Goal: Information Seeking & Learning: Learn about a topic

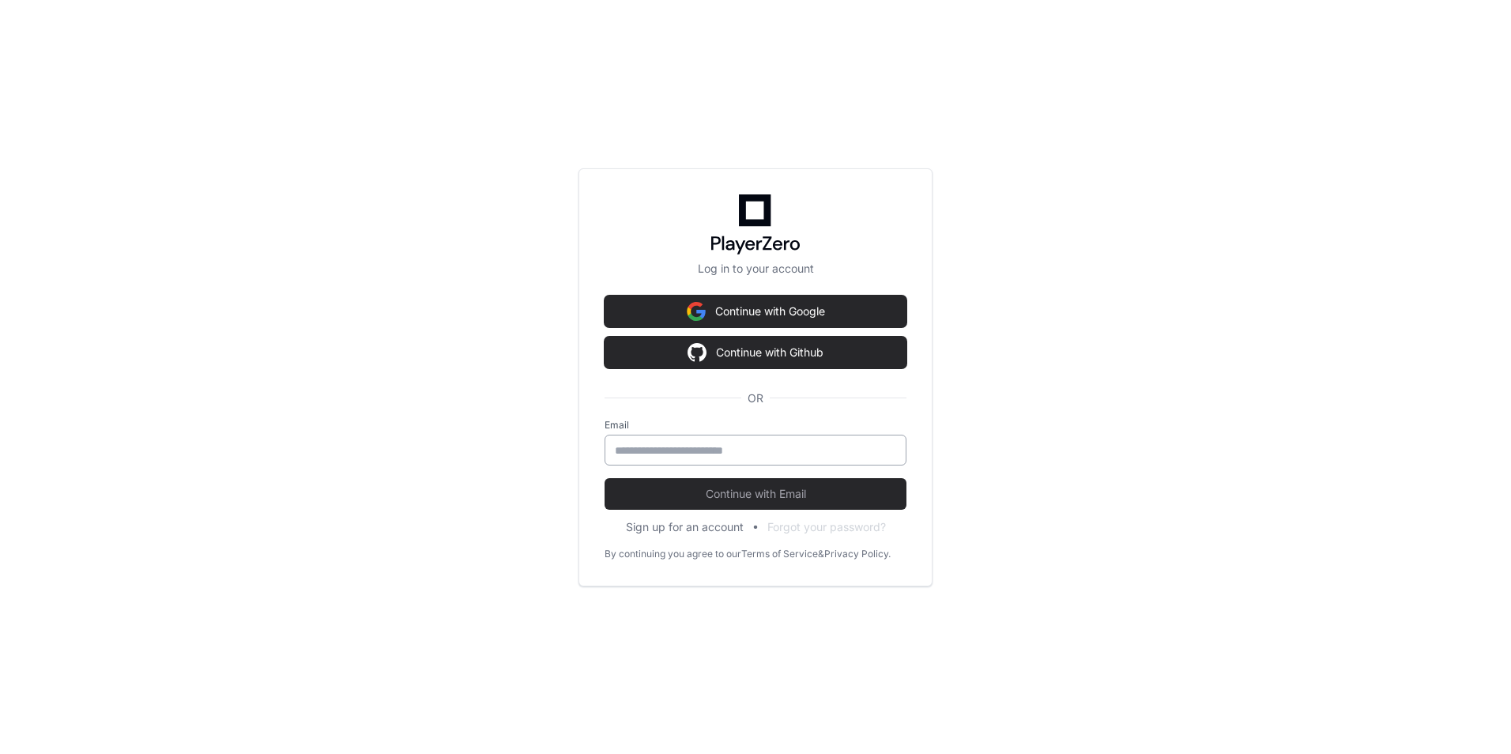
click at [688, 458] on div at bounding box center [756, 450] width 302 height 31
click at [688, 454] on input "email" at bounding box center [755, 451] width 281 height 16
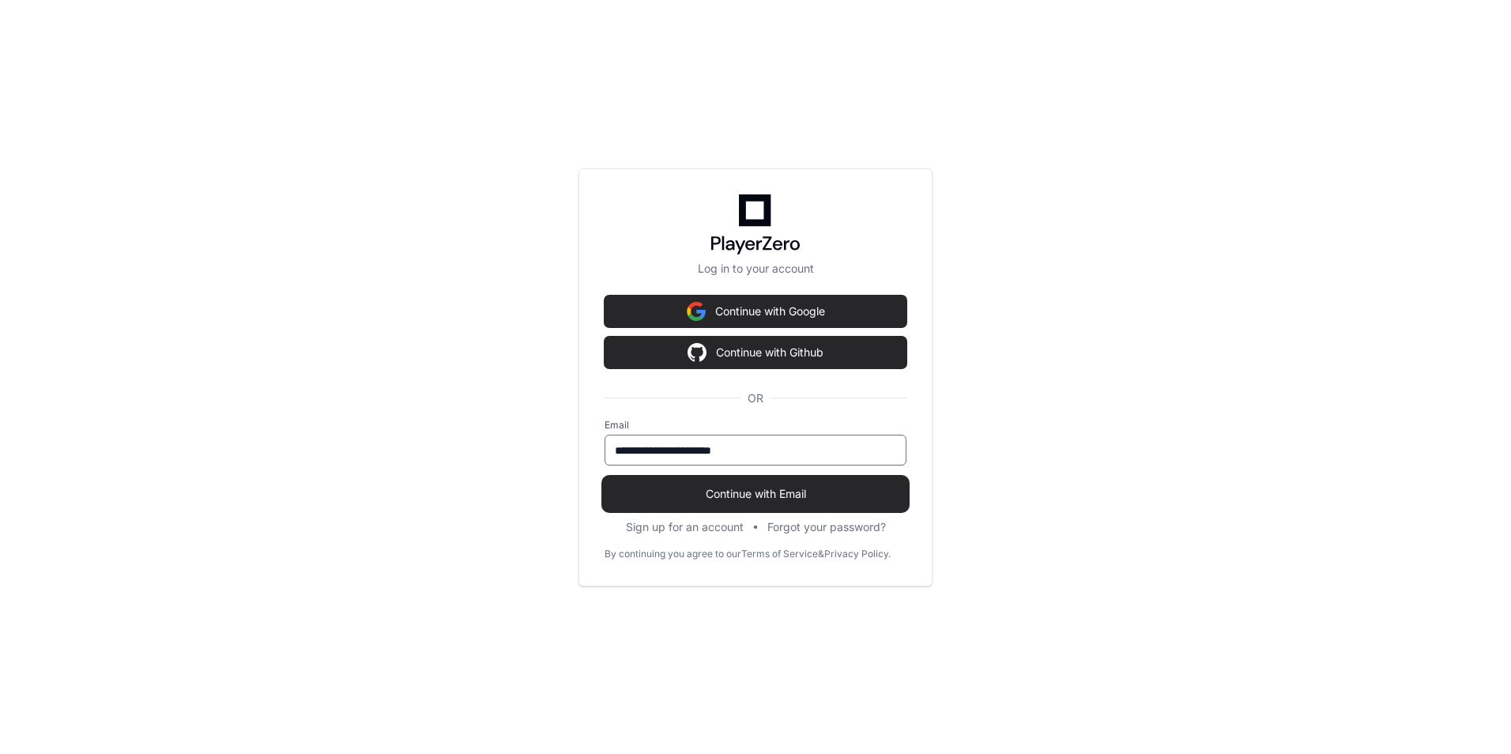
type input "**********"
click at [761, 486] on span "Continue with Email" at bounding box center [756, 494] width 302 height 16
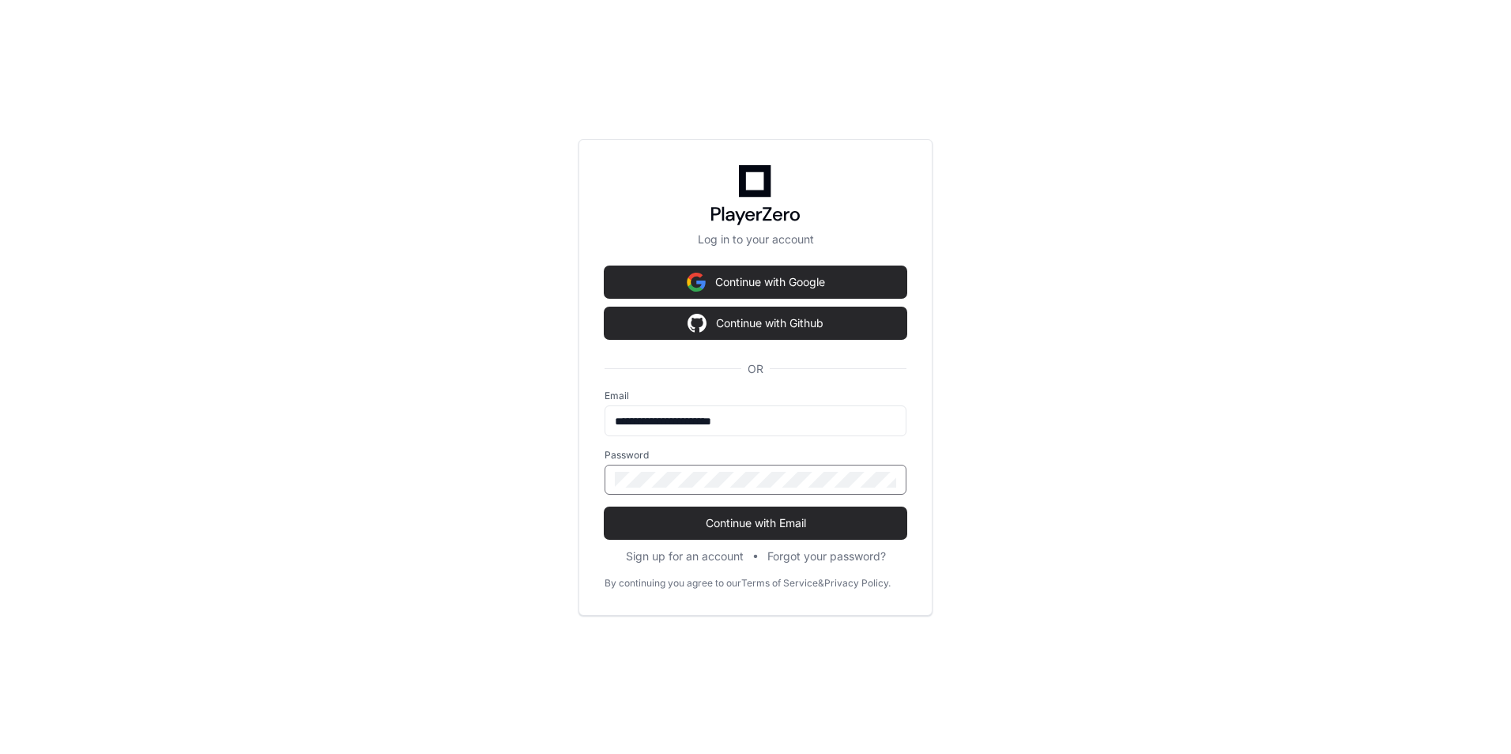
click at [605, 507] on button "Continue with Email" at bounding box center [756, 523] width 302 height 32
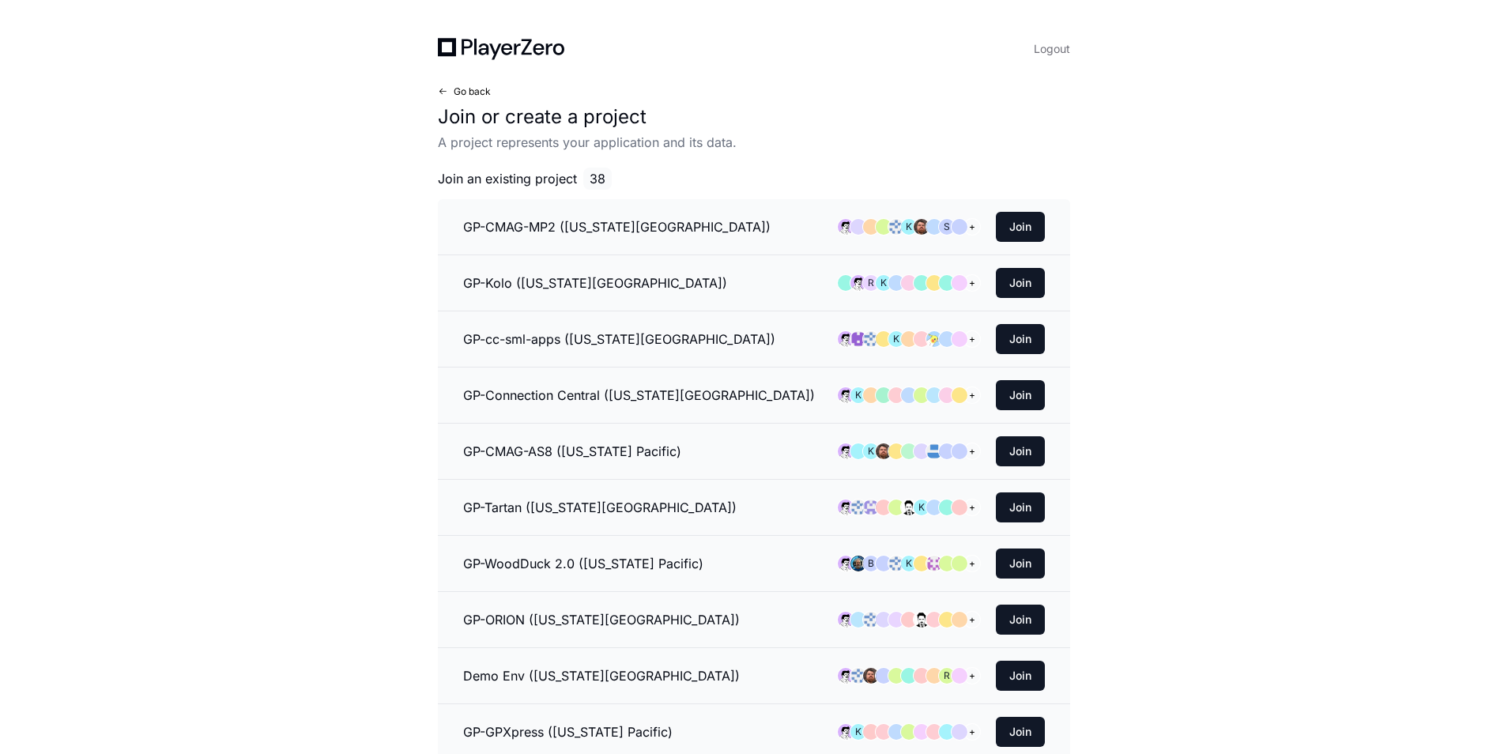
click at [441, 85] on button "Go back" at bounding box center [464, 91] width 53 height 13
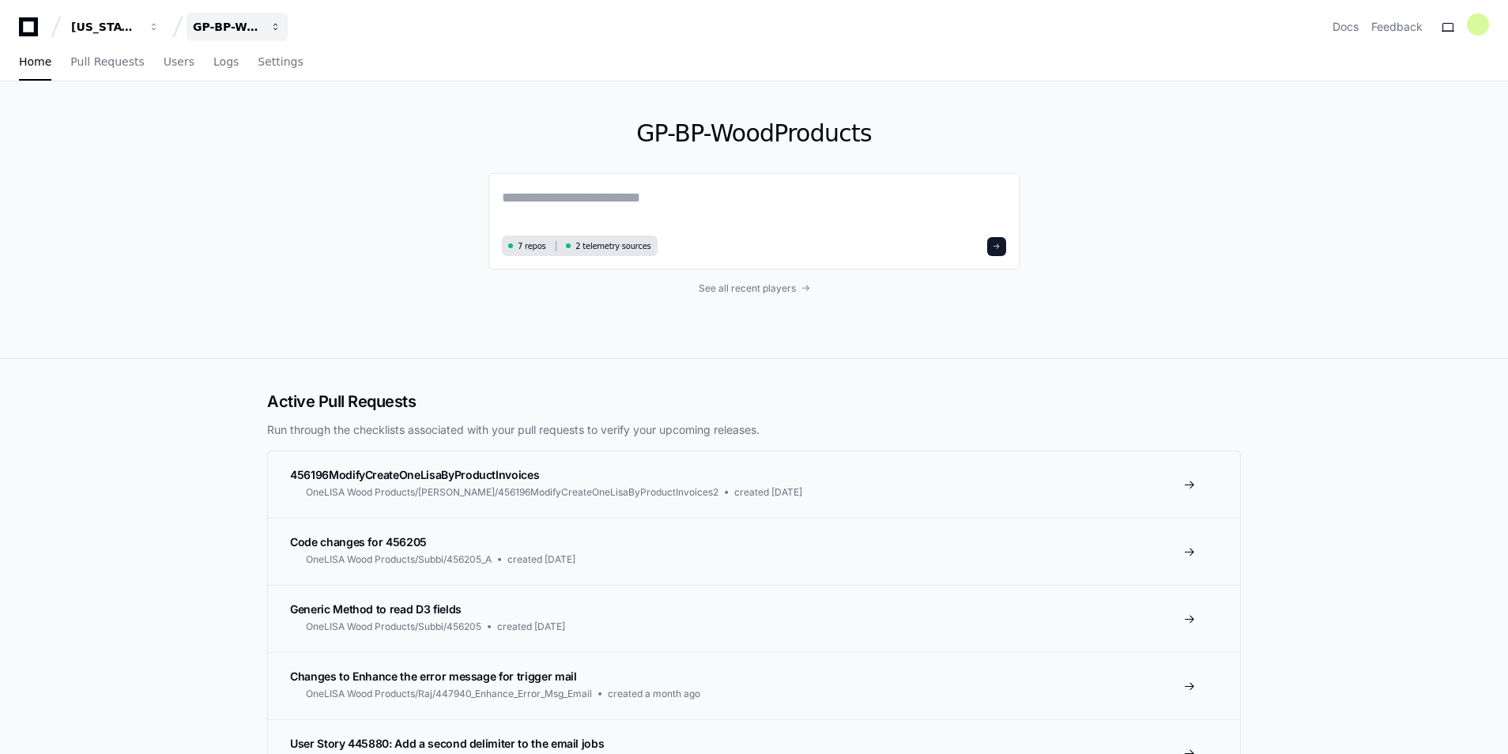
click at [139, 24] on div "GP-BP-WoodProducts" at bounding box center [105, 27] width 68 height 16
click at [346, 200] on div "GP-BP-WoodProducts 7 repos 2 telemetry sources See all recent players" at bounding box center [754, 219] width 1012 height 277
click at [578, 197] on textarea at bounding box center [754, 208] width 504 height 44
paste textarea "**********"
drag, startPoint x: 548, startPoint y: 204, endPoint x: 694, endPoint y: 193, distance: 146.6
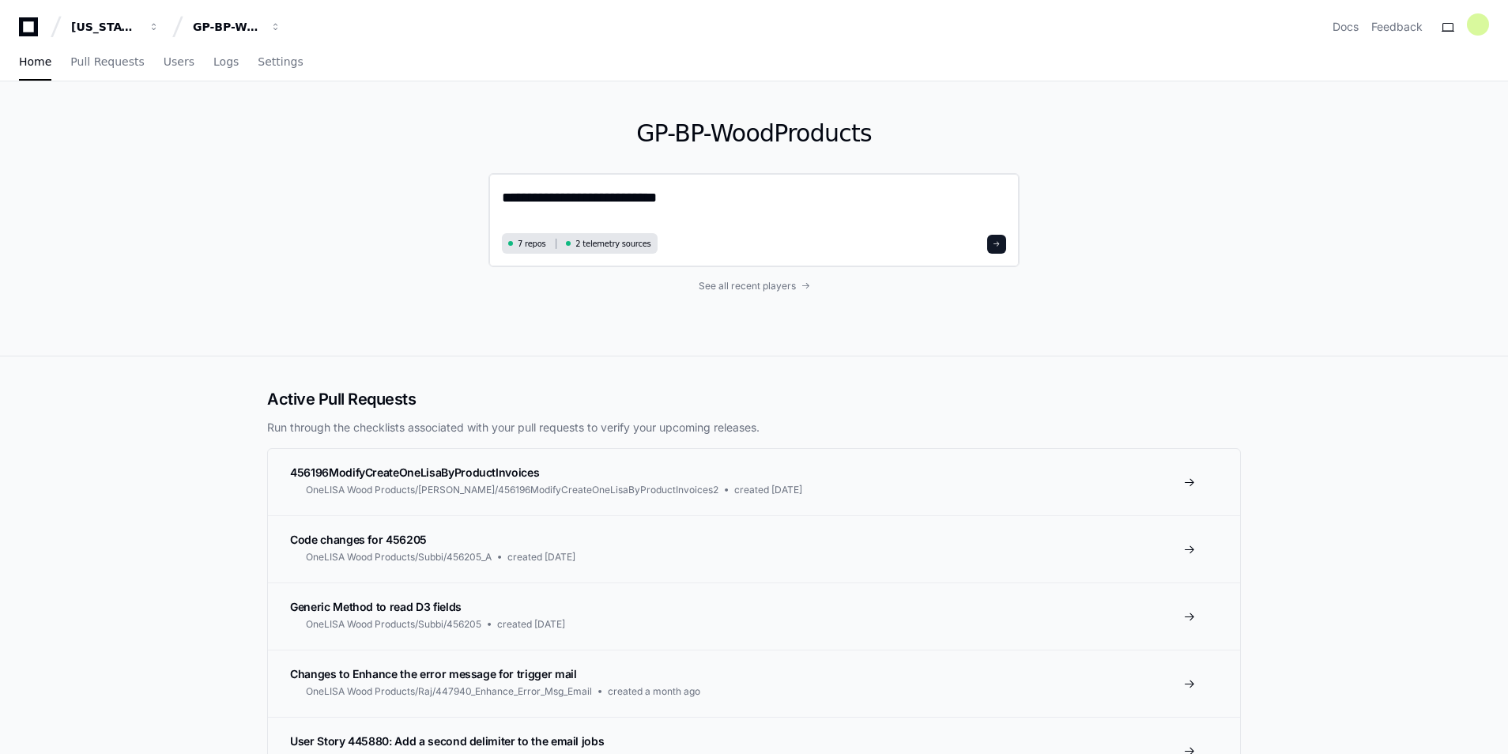
click at [694, 193] on textarea "**********" at bounding box center [754, 207] width 504 height 42
type textarea "**********"
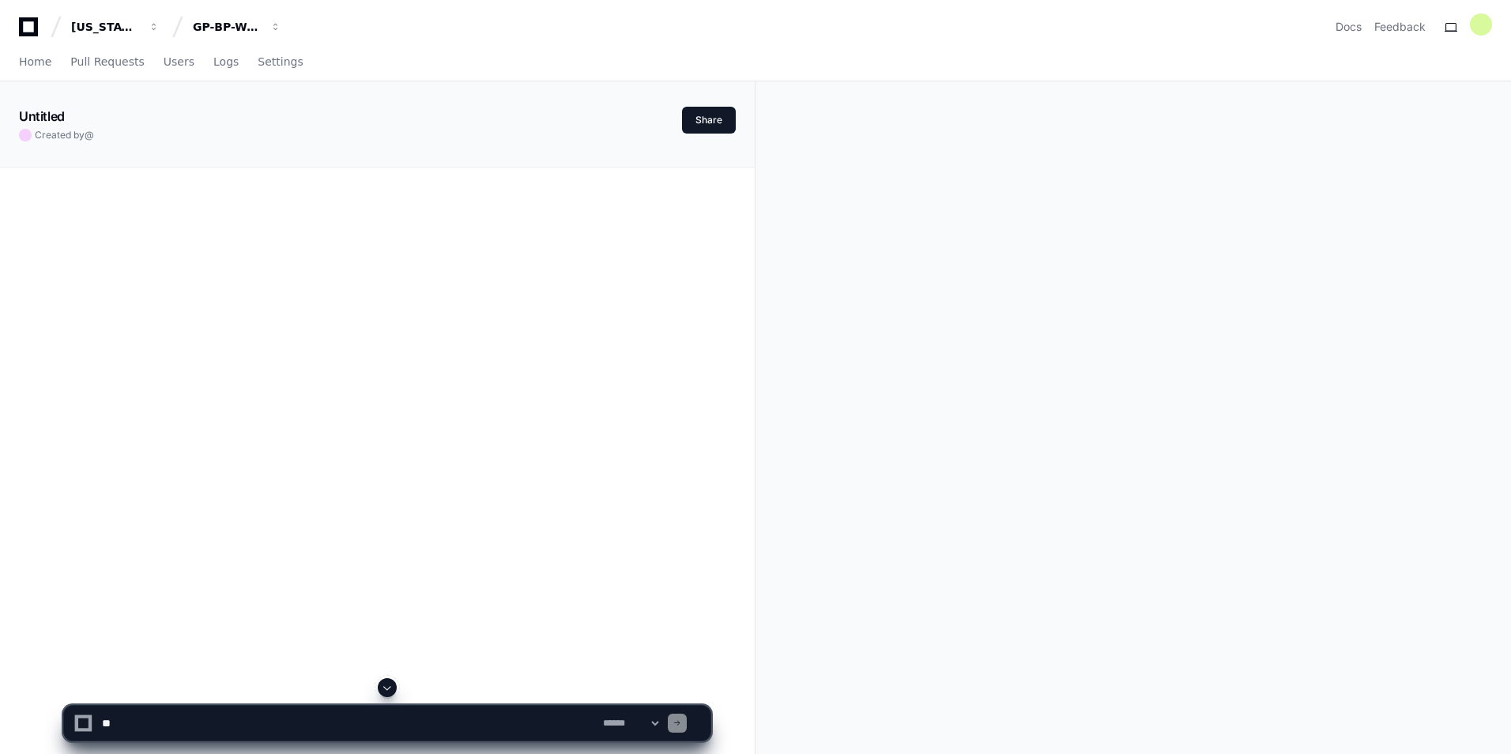
click at [996, 245] on div "**********" at bounding box center [755, 505] width 1511 height 1011
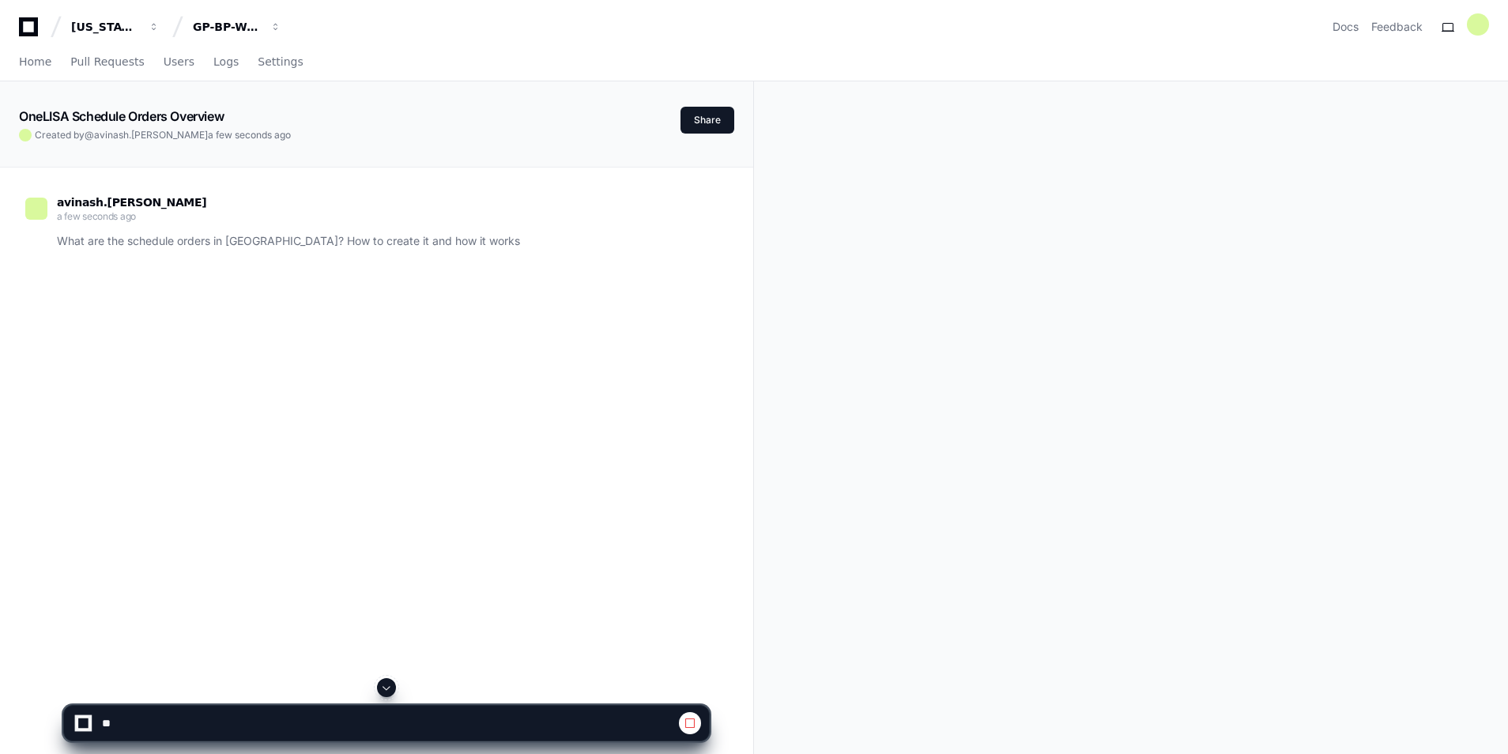
click at [791, 40] on div "[US_STATE] Pacific GP-BP-WoodProducts Docs Feedback" at bounding box center [754, 27] width 1470 height 28
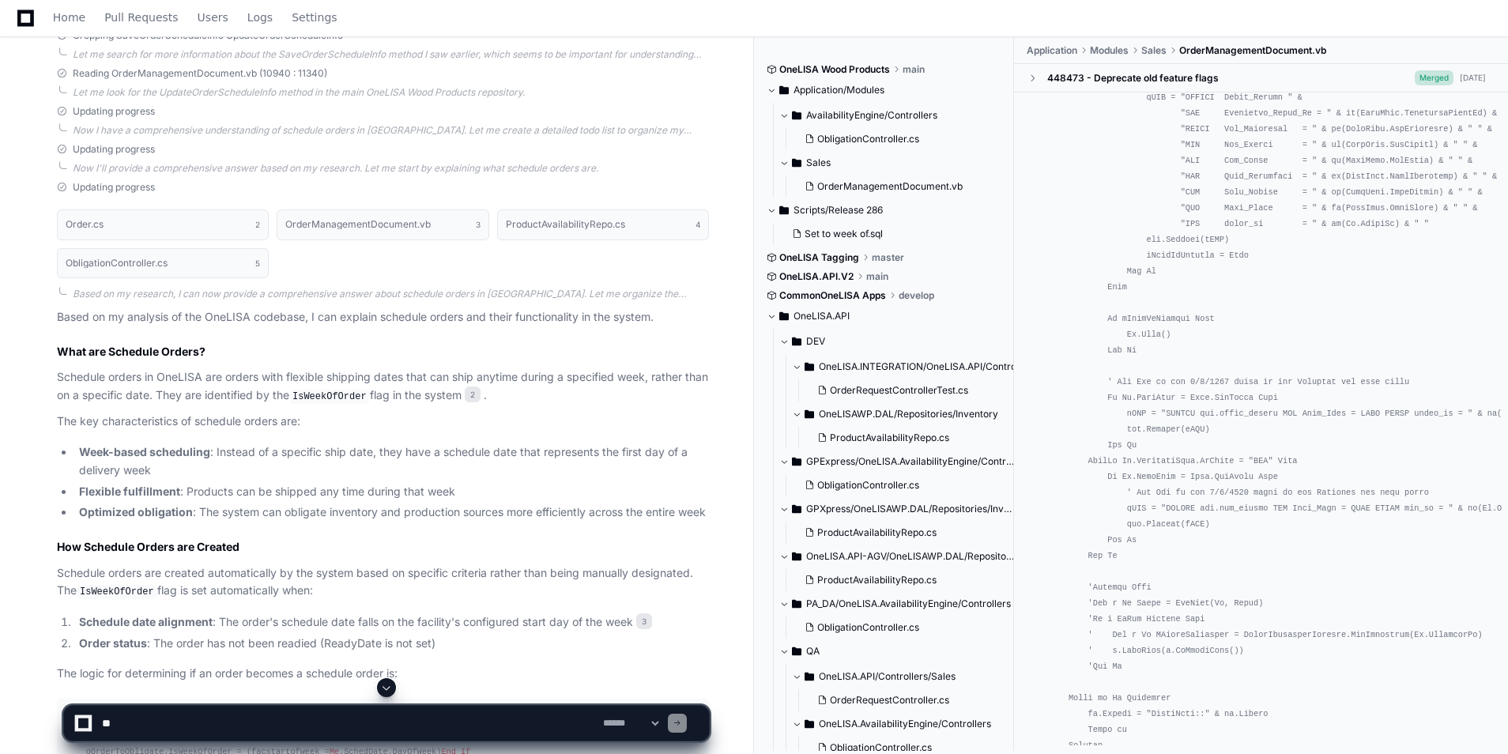
scroll to position [614, 0]
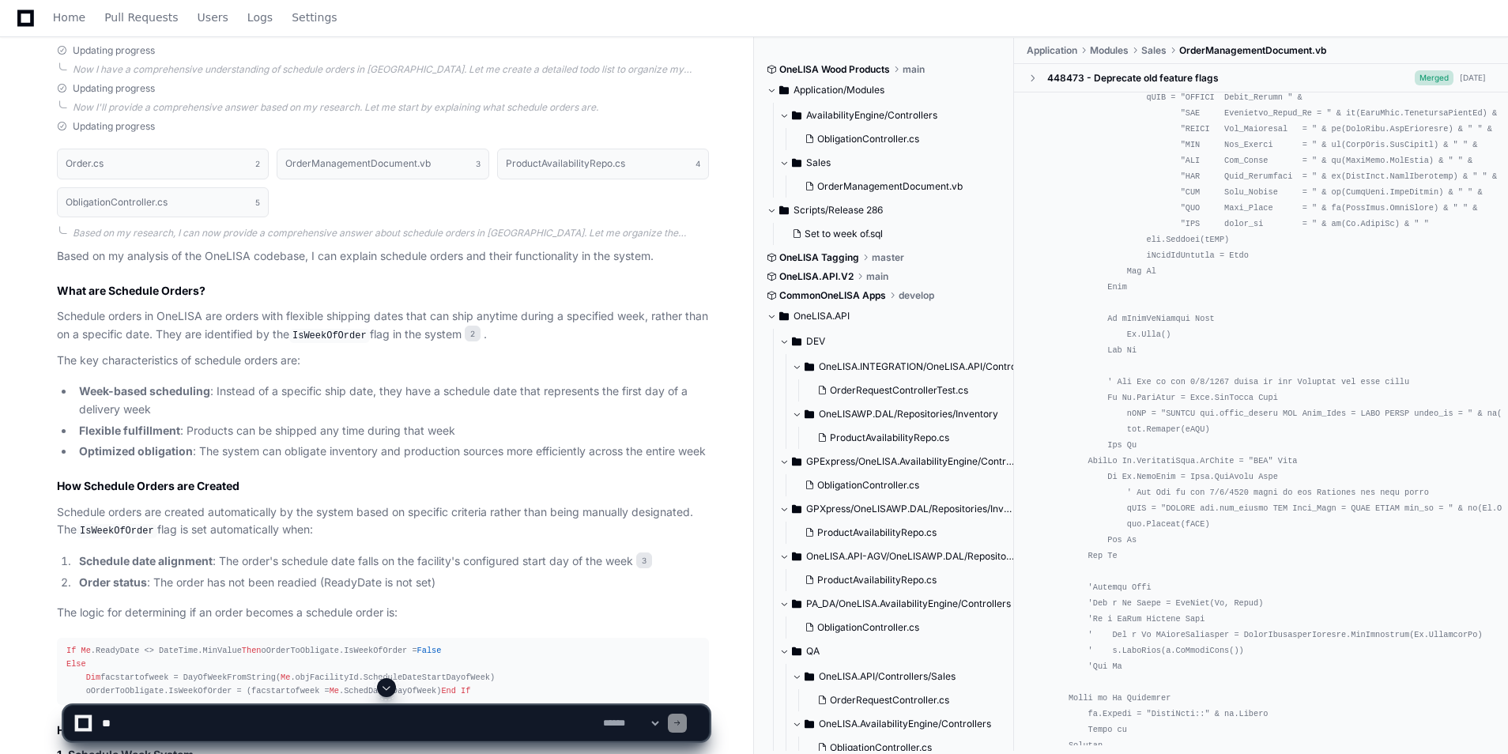
click at [342, 247] on p "Based on my analysis of the OneLISA codebase, I can explain schedule orders and…" at bounding box center [383, 256] width 652 height 18
click at [341, 247] on p "Based on my analysis of the OneLISA codebase, I can explain schedule orders and…" at bounding box center [383, 256] width 652 height 18
click at [301, 181] on div "Order.cs 2 OrderManagementDocument.vb 3 ProductAvailabilityRepo.cs 4 Obligation…" at bounding box center [383, 183] width 652 height 88
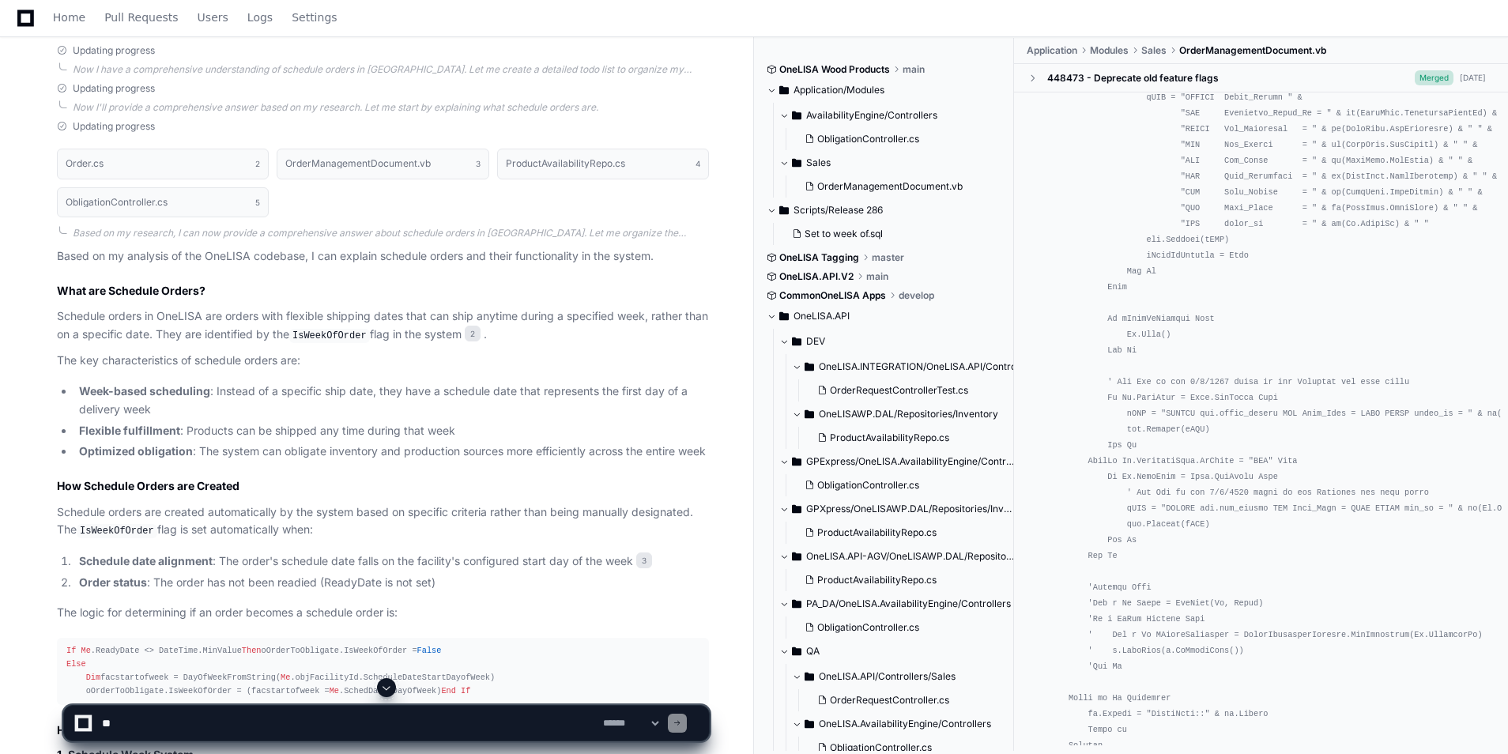
click at [326, 181] on div "Order.cs 2 OrderManagementDocument.vb 3 ProductAvailabilityRepo.cs 4 Obligation…" at bounding box center [383, 183] width 652 height 88
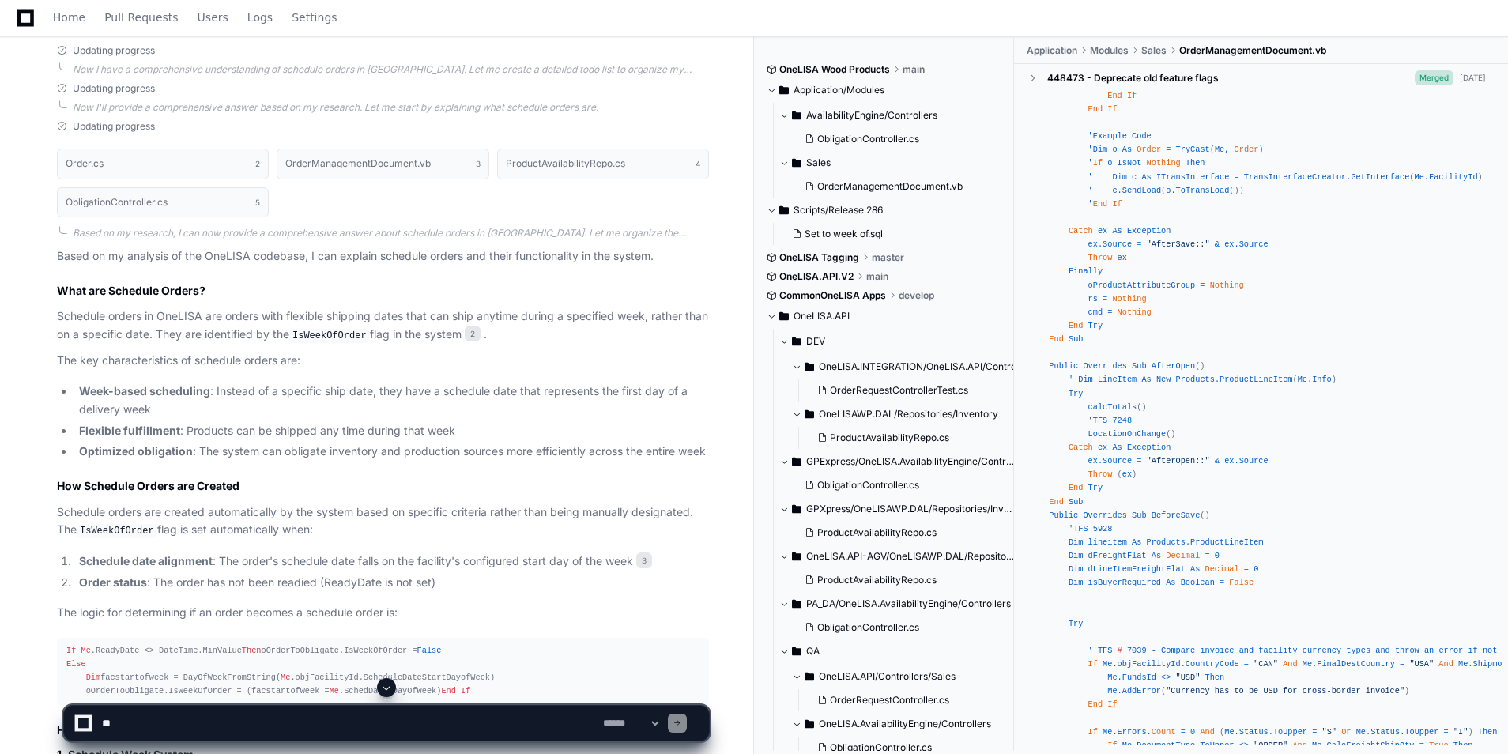
click at [398, 644] on div "If Me .ReadyDate <> DateTime.MinValue Then oOrderToObligate.IsWeekOfOrder = Fal…" at bounding box center [382, 671] width 633 height 55
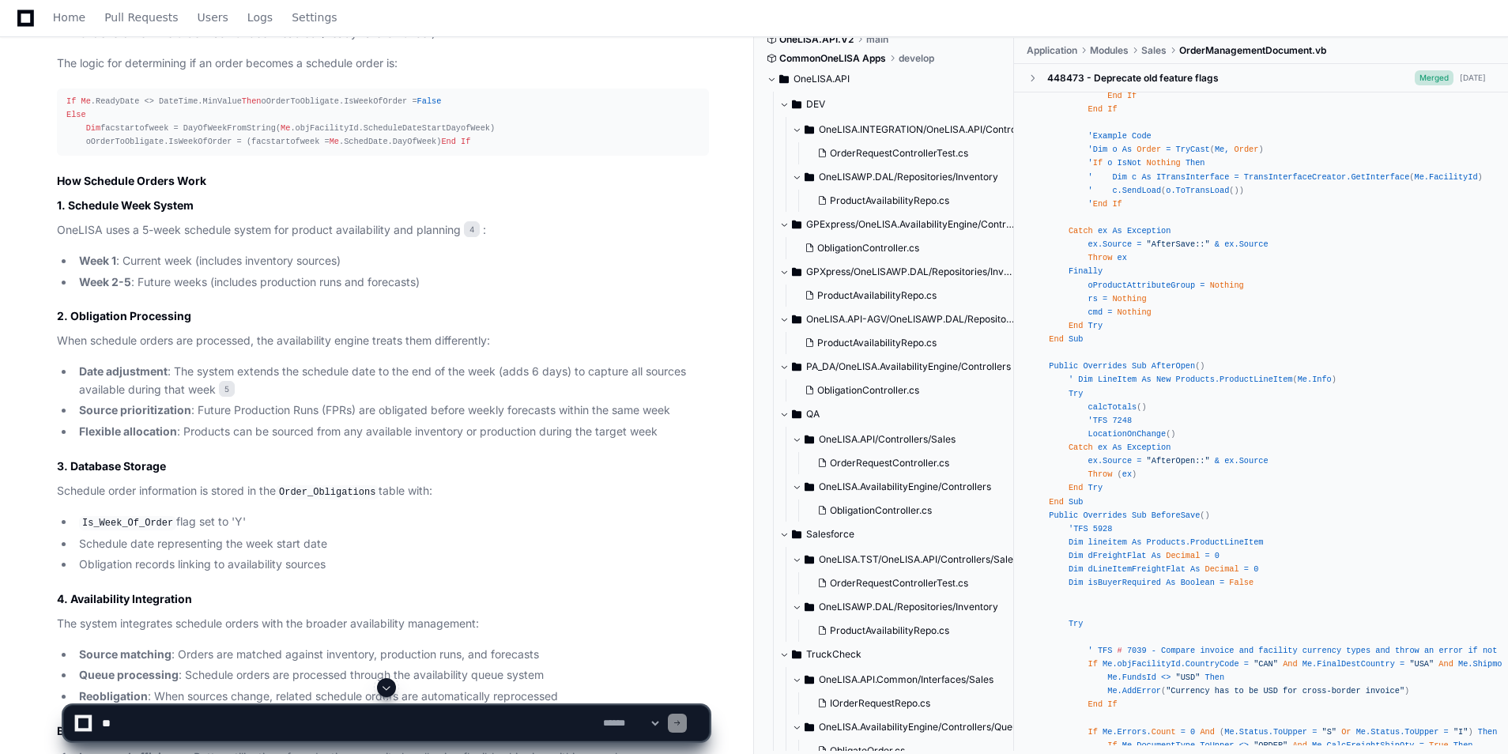
scroll to position [1389, 0]
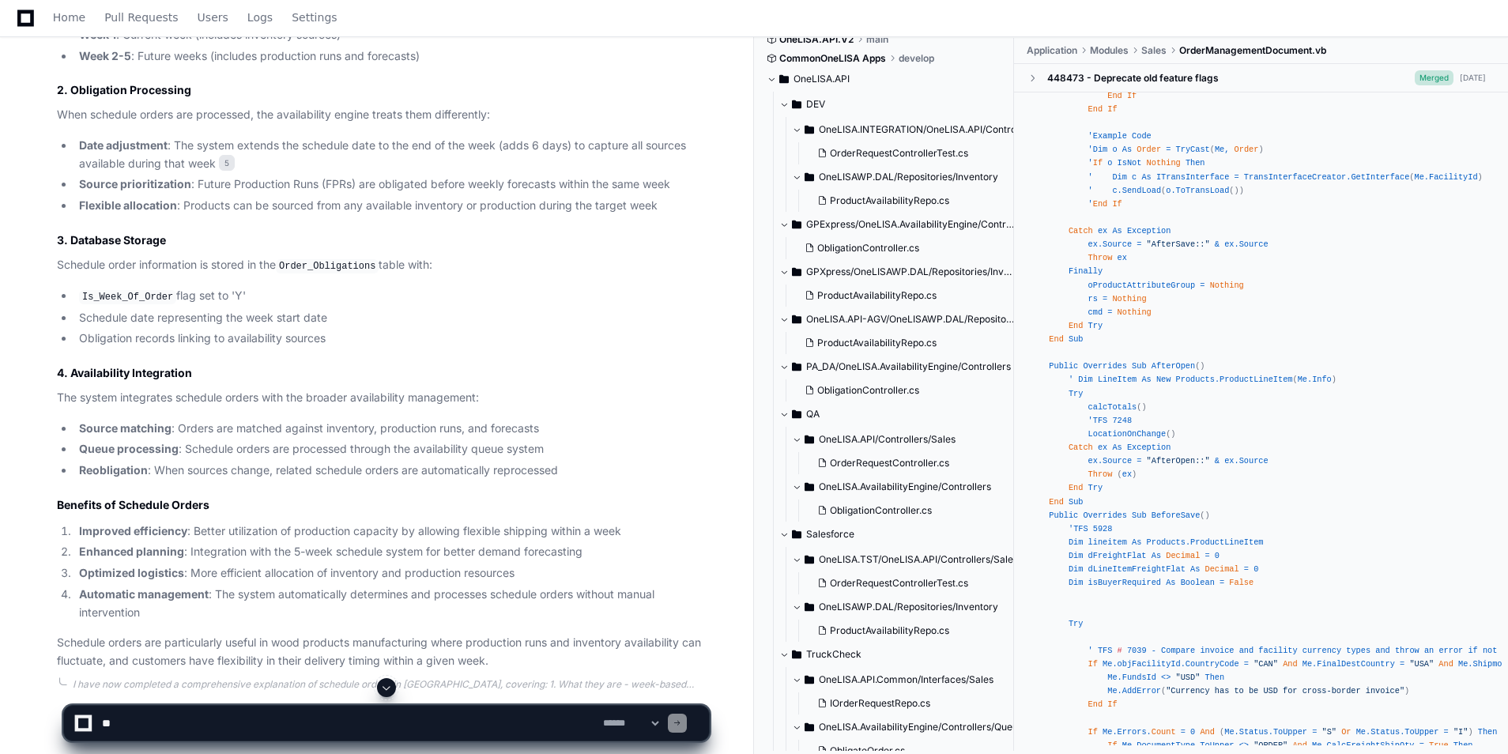
click at [477, 215] on li "Flexible allocation : Products can be sourced from any available inventory or p…" at bounding box center [391, 206] width 635 height 18
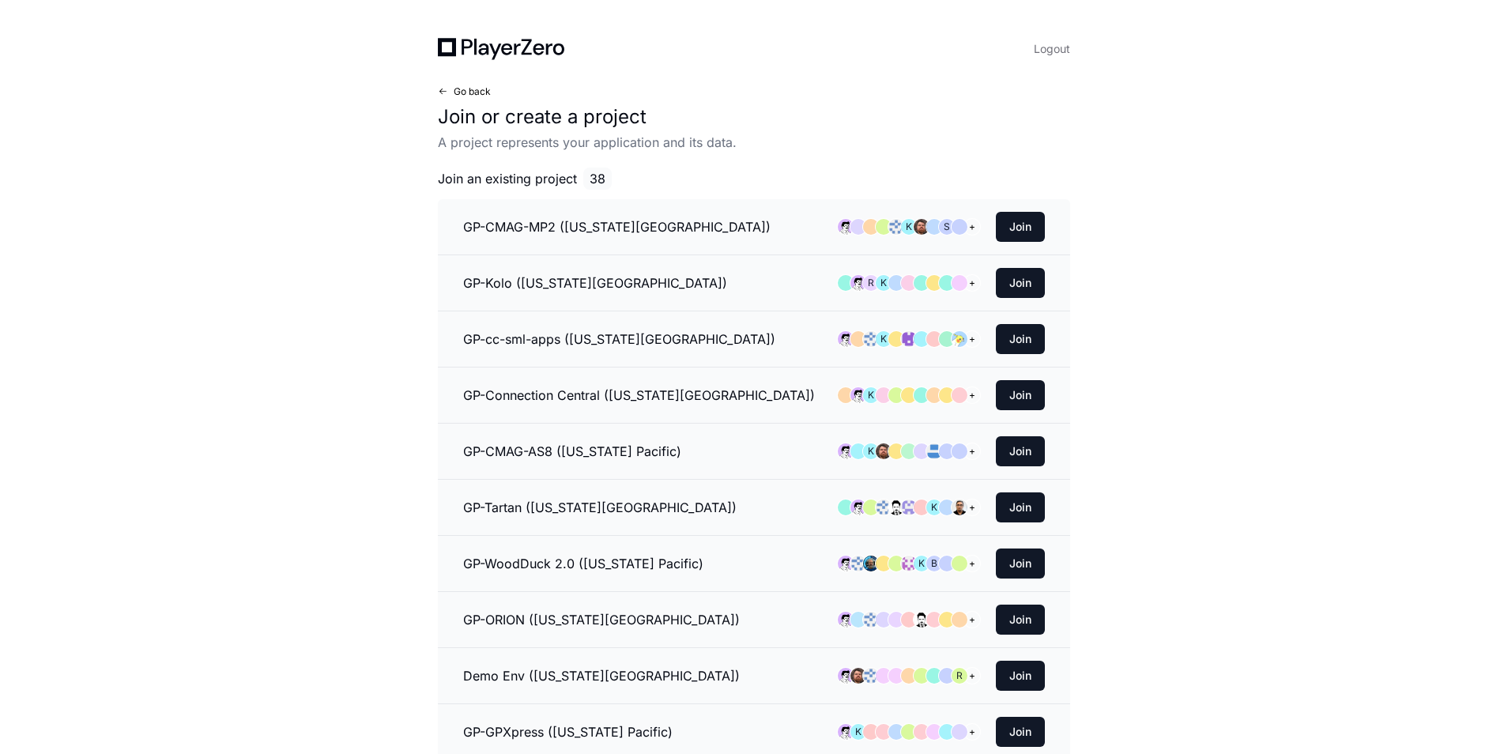
click at [473, 96] on span "Go back" at bounding box center [472, 91] width 37 height 13
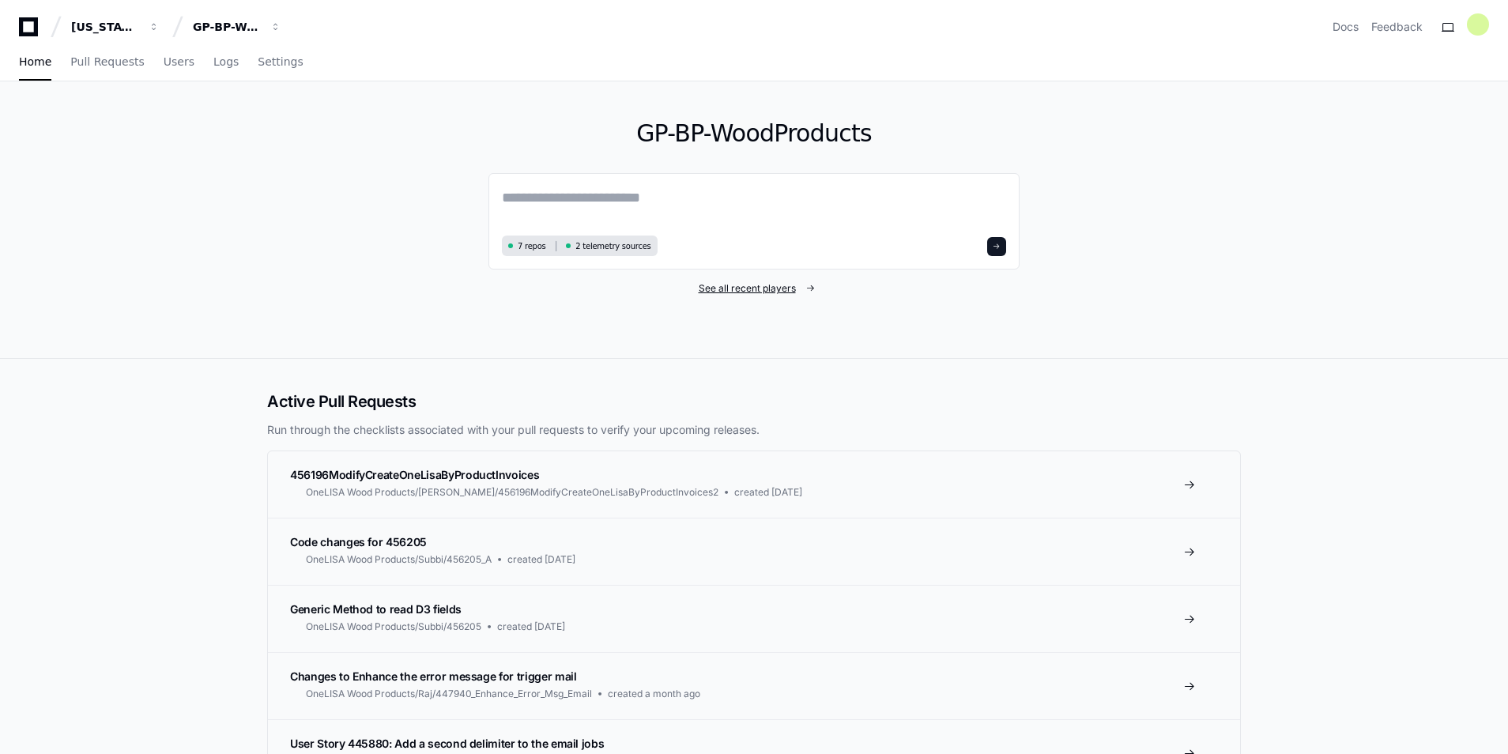
click at [770, 287] on span "See all recent players" at bounding box center [747, 288] width 97 height 13
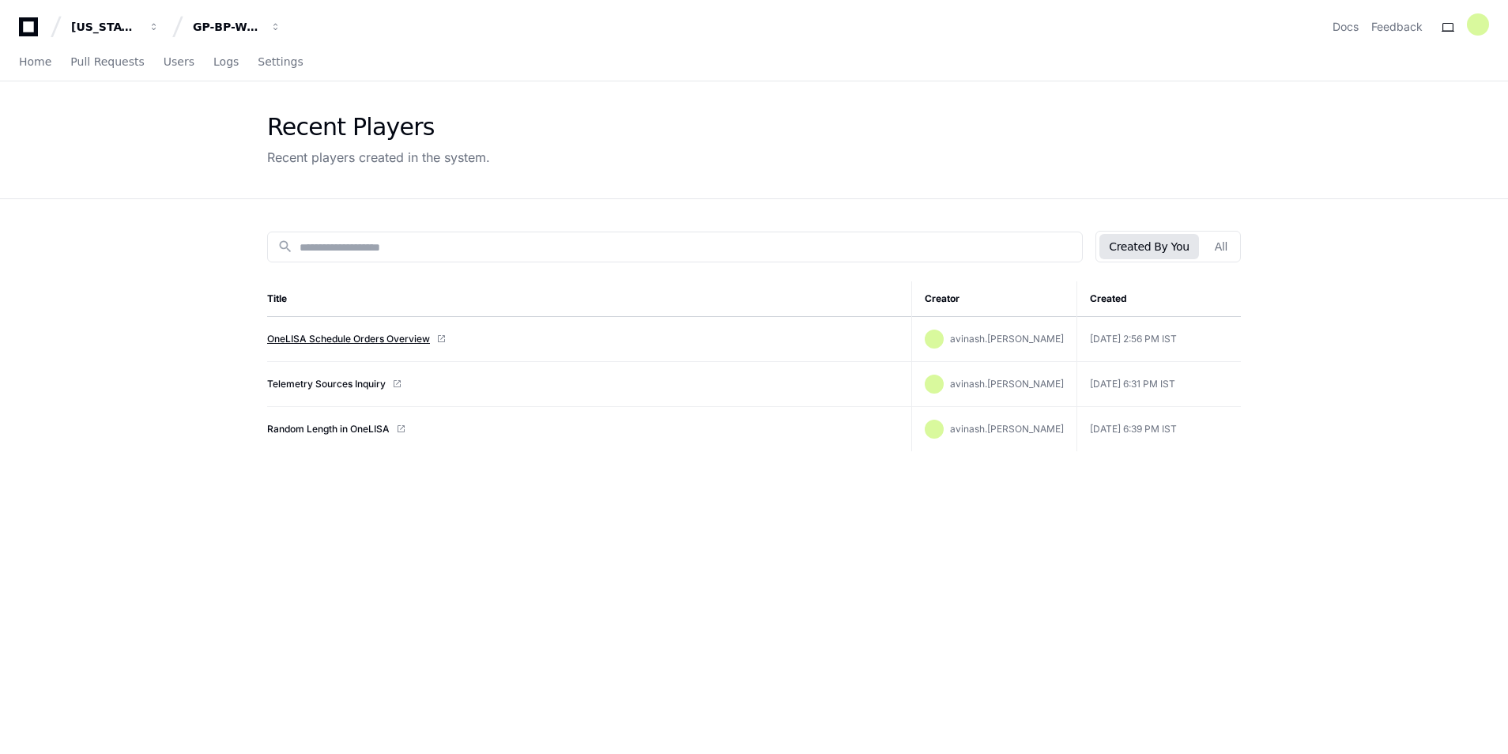
click at [392, 342] on link "OneLISA Schedule Orders Overview" at bounding box center [348, 339] width 163 height 13
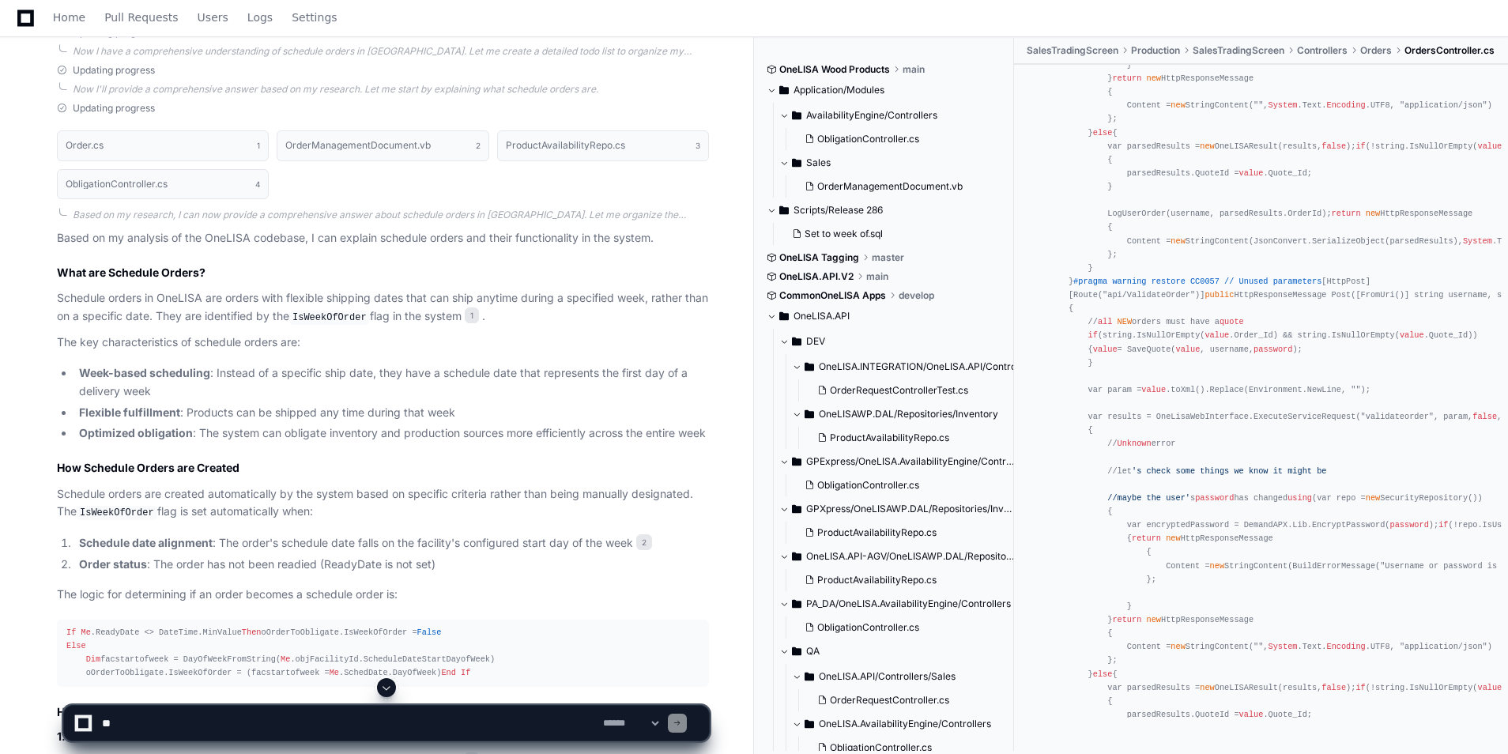
scroll to position [553, 0]
